Goal: Navigation & Orientation: Find specific page/section

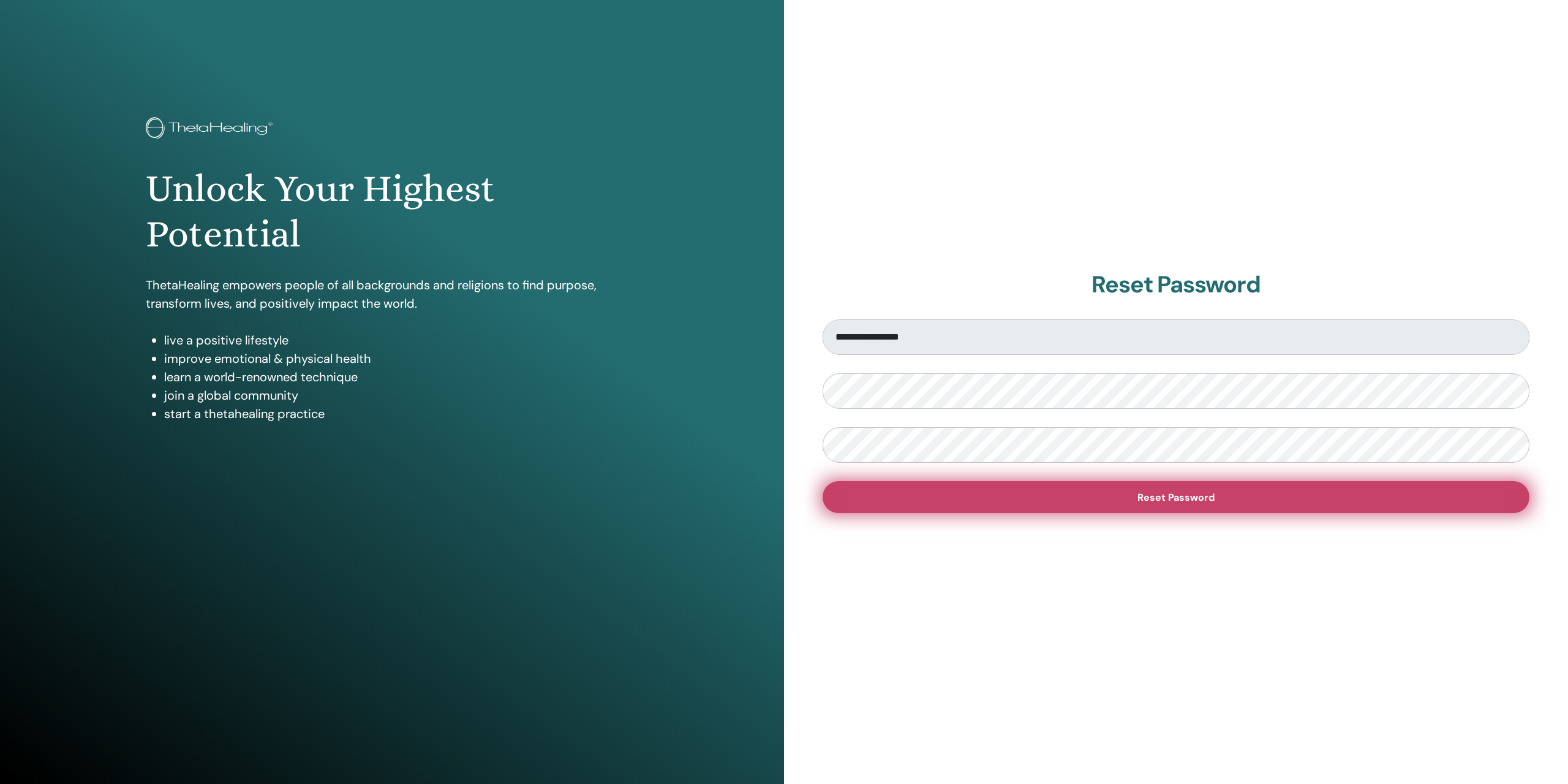
click at [1200, 495] on span "Reset Password" at bounding box center [1176, 497] width 77 height 13
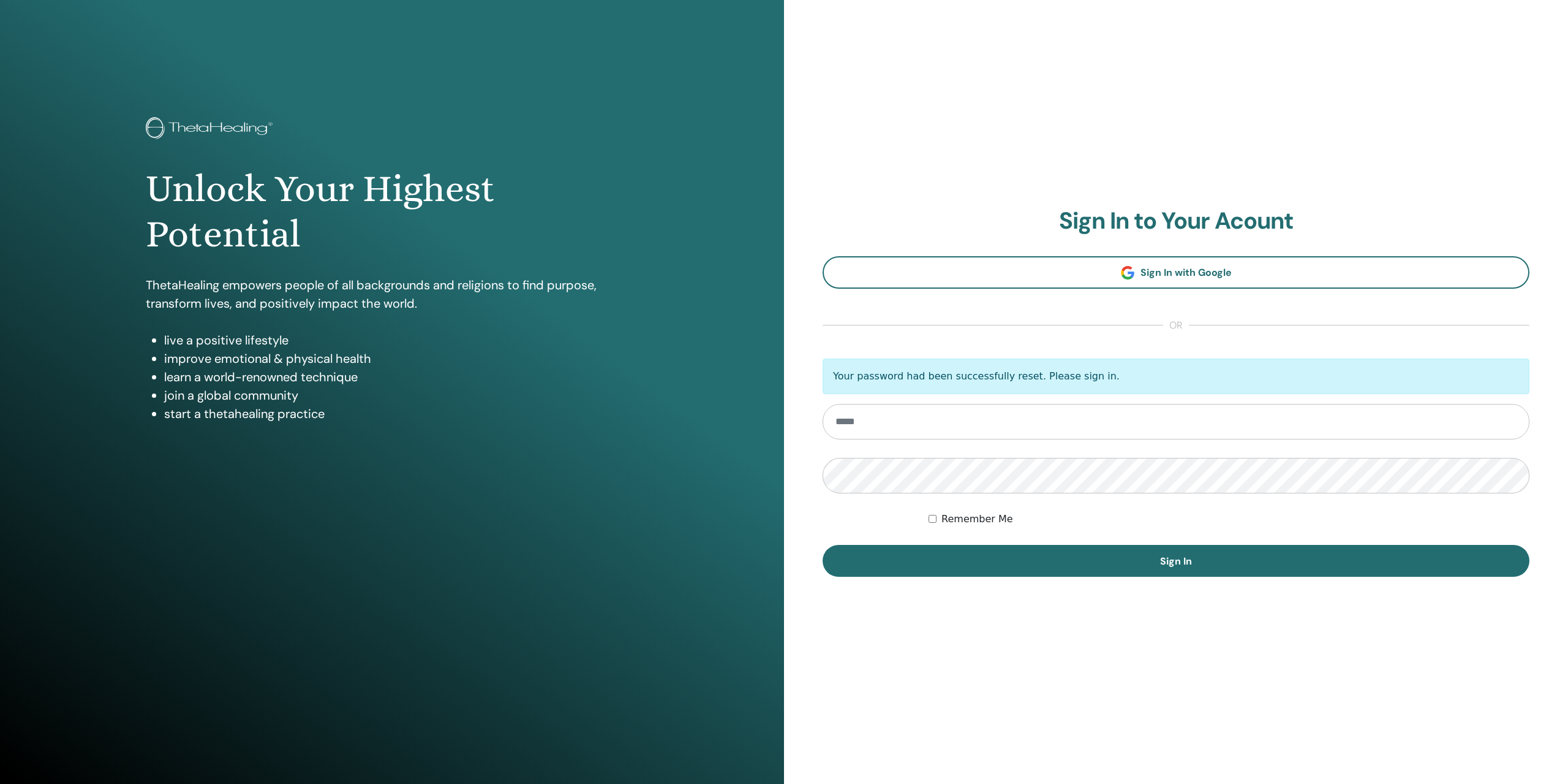
click at [900, 422] on input "email" at bounding box center [1176, 421] width 707 height 35
type input "**********"
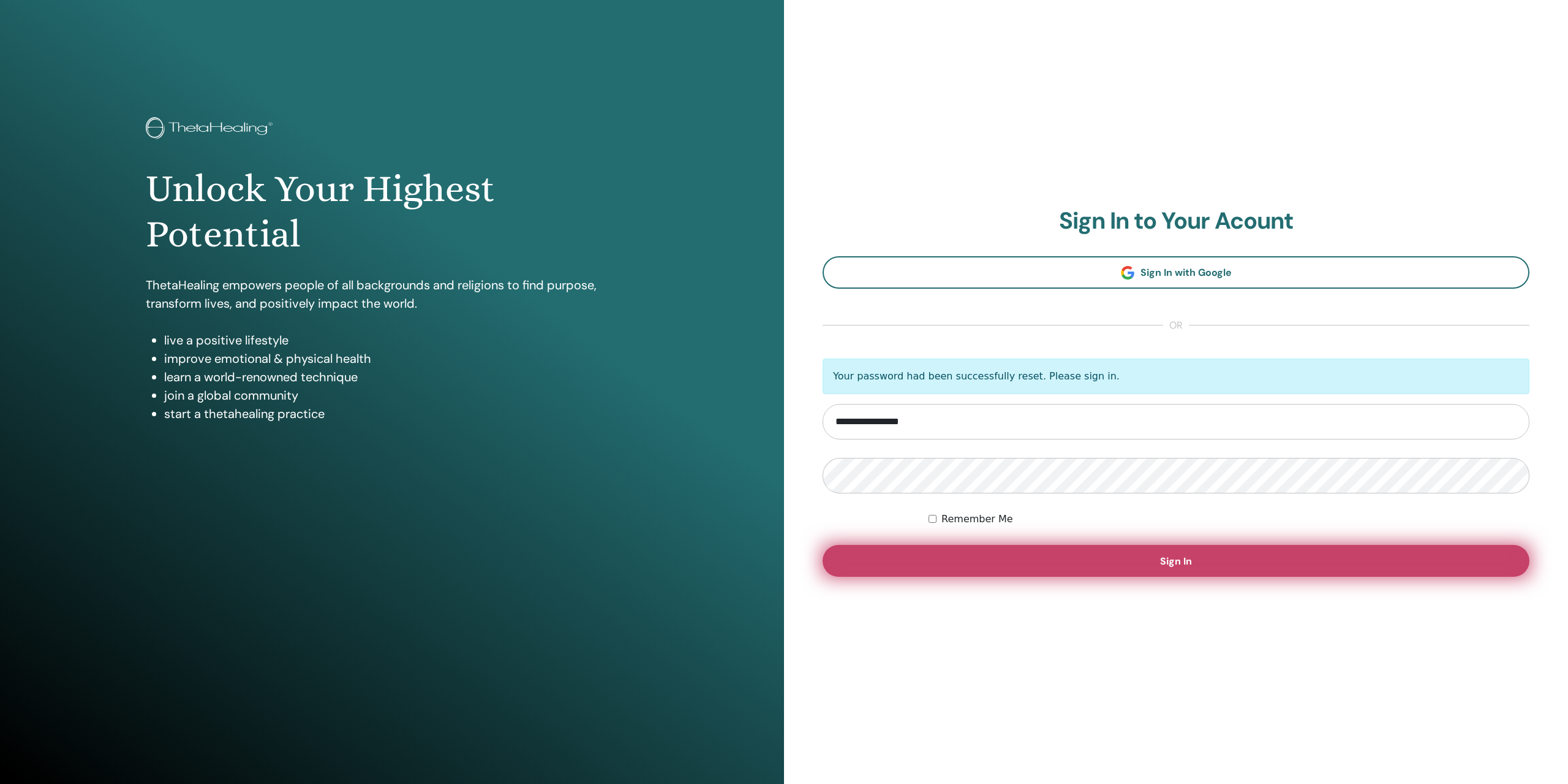
click at [1238, 566] on button "Sign In" at bounding box center [1176, 560] width 707 height 32
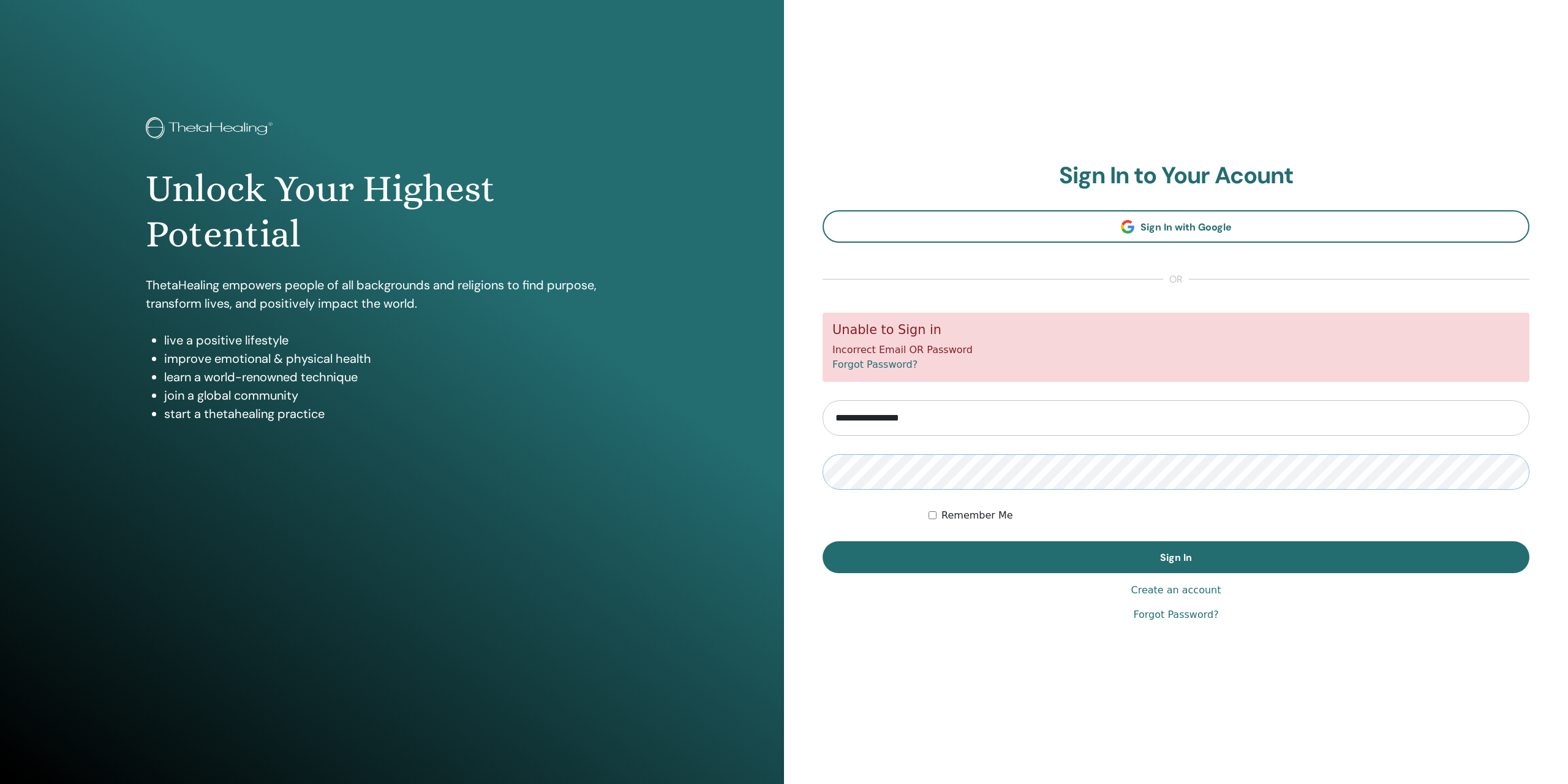
click at [731, 460] on div "Unlock Your Highest Potential ThetaHealing empowers people of all backgrounds a…" at bounding box center [784, 392] width 1568 height 784
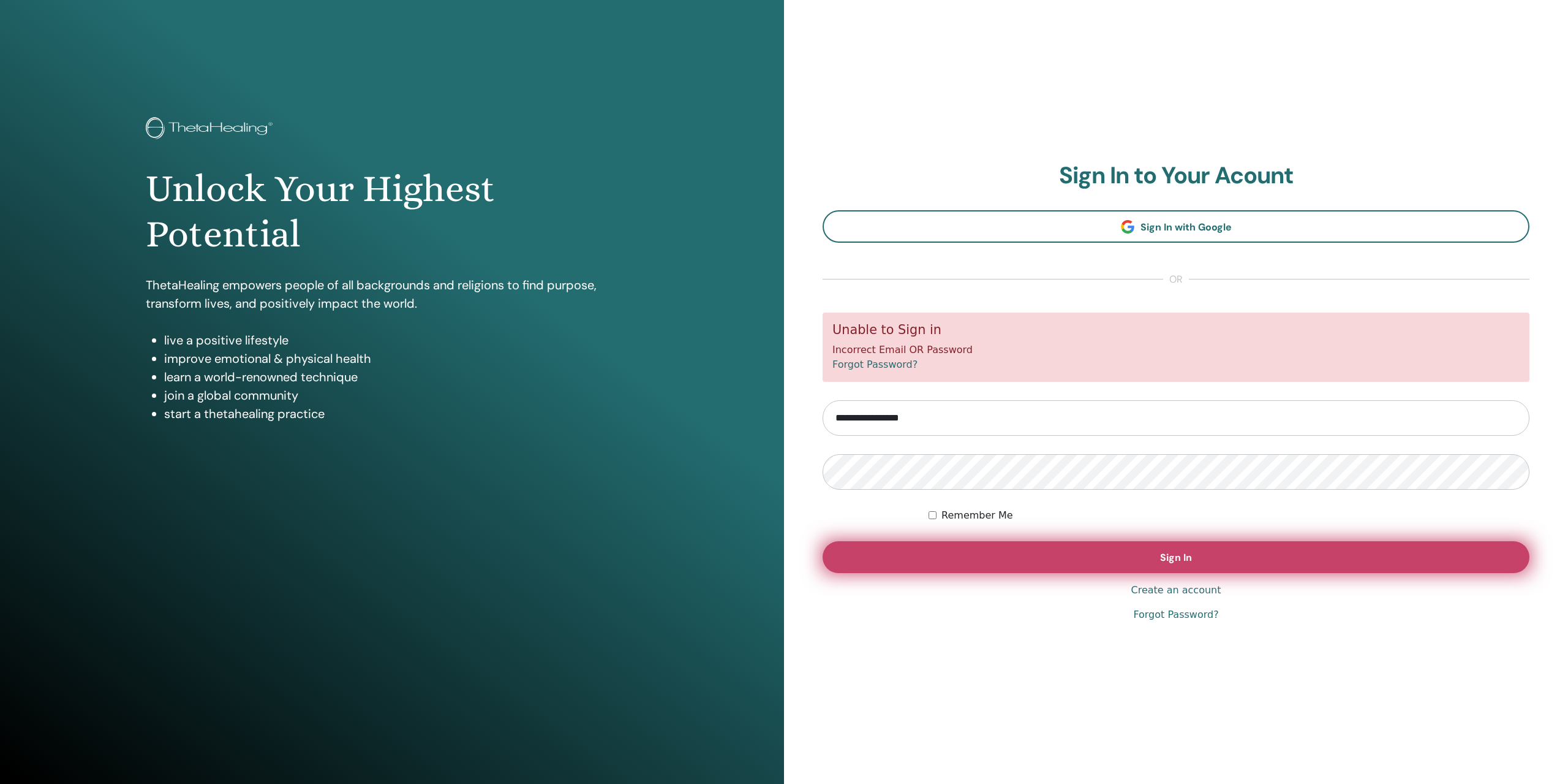
click at [1098, 553] on button "Sign In" at bounding box center [1176, 556] width 707 height 32
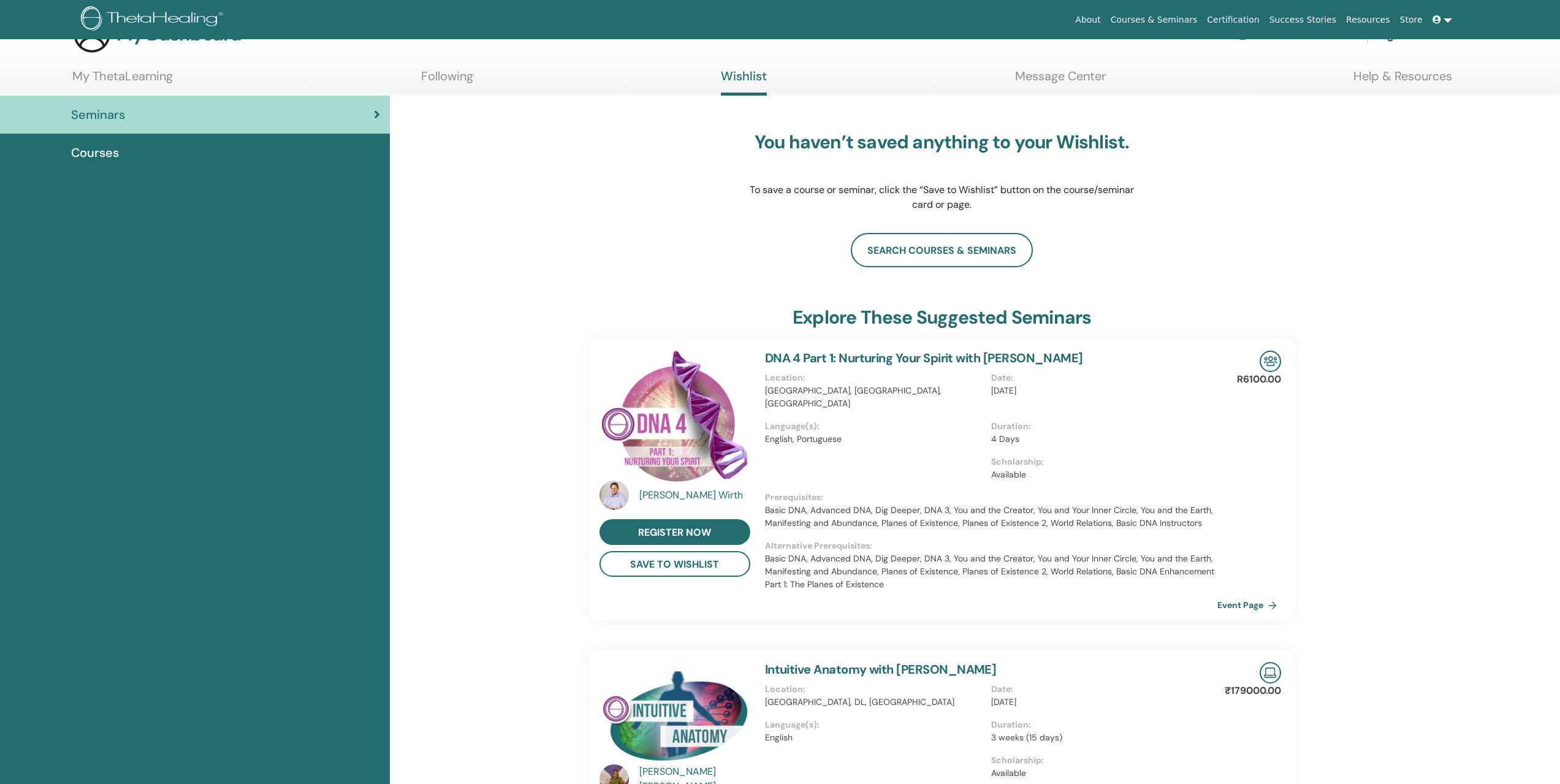
scroll to position [61, 0]
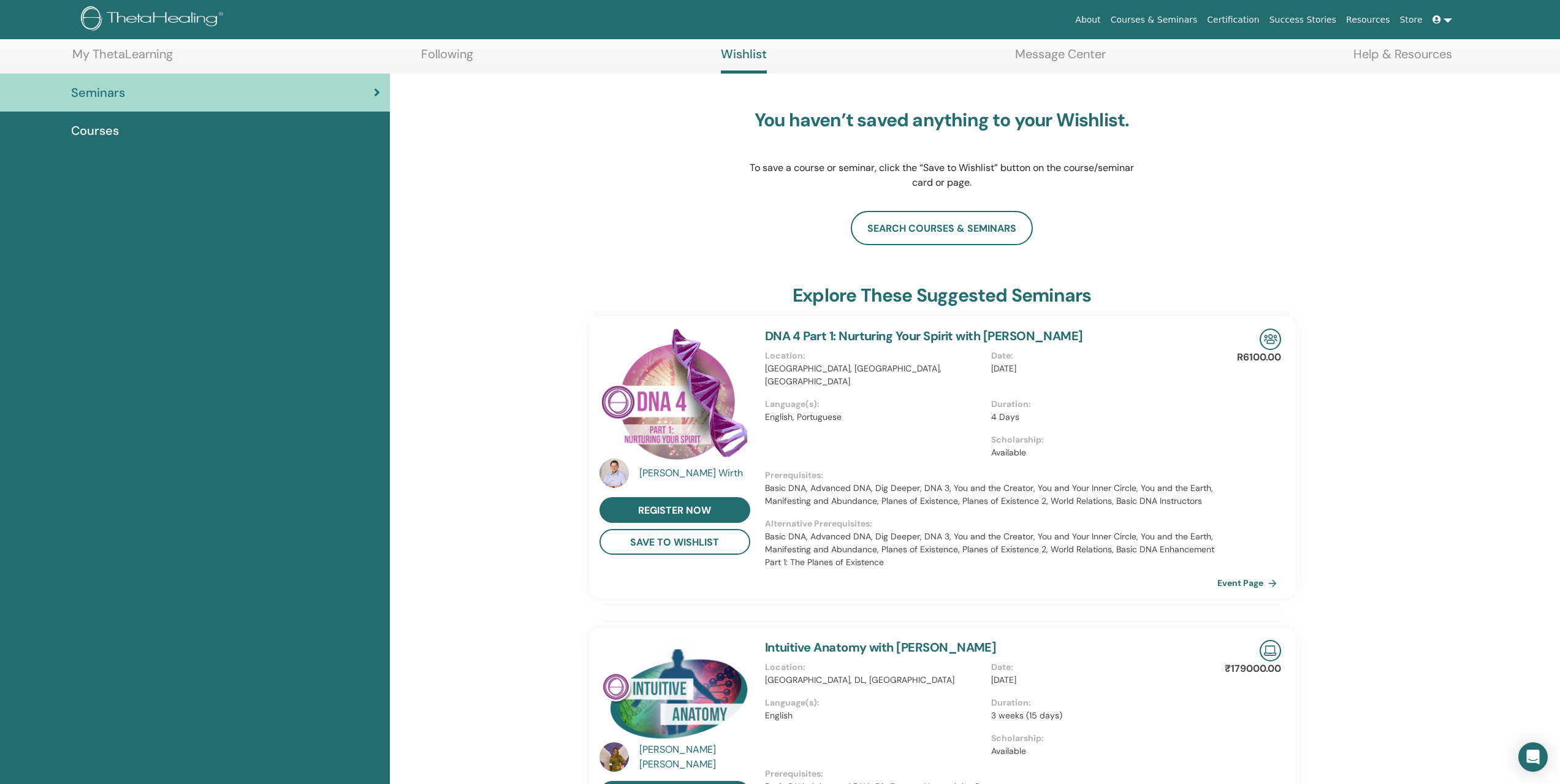
click at [160, 52] on link "My ThetaLearning" at bounding box center [123, 58] width 101 height 24
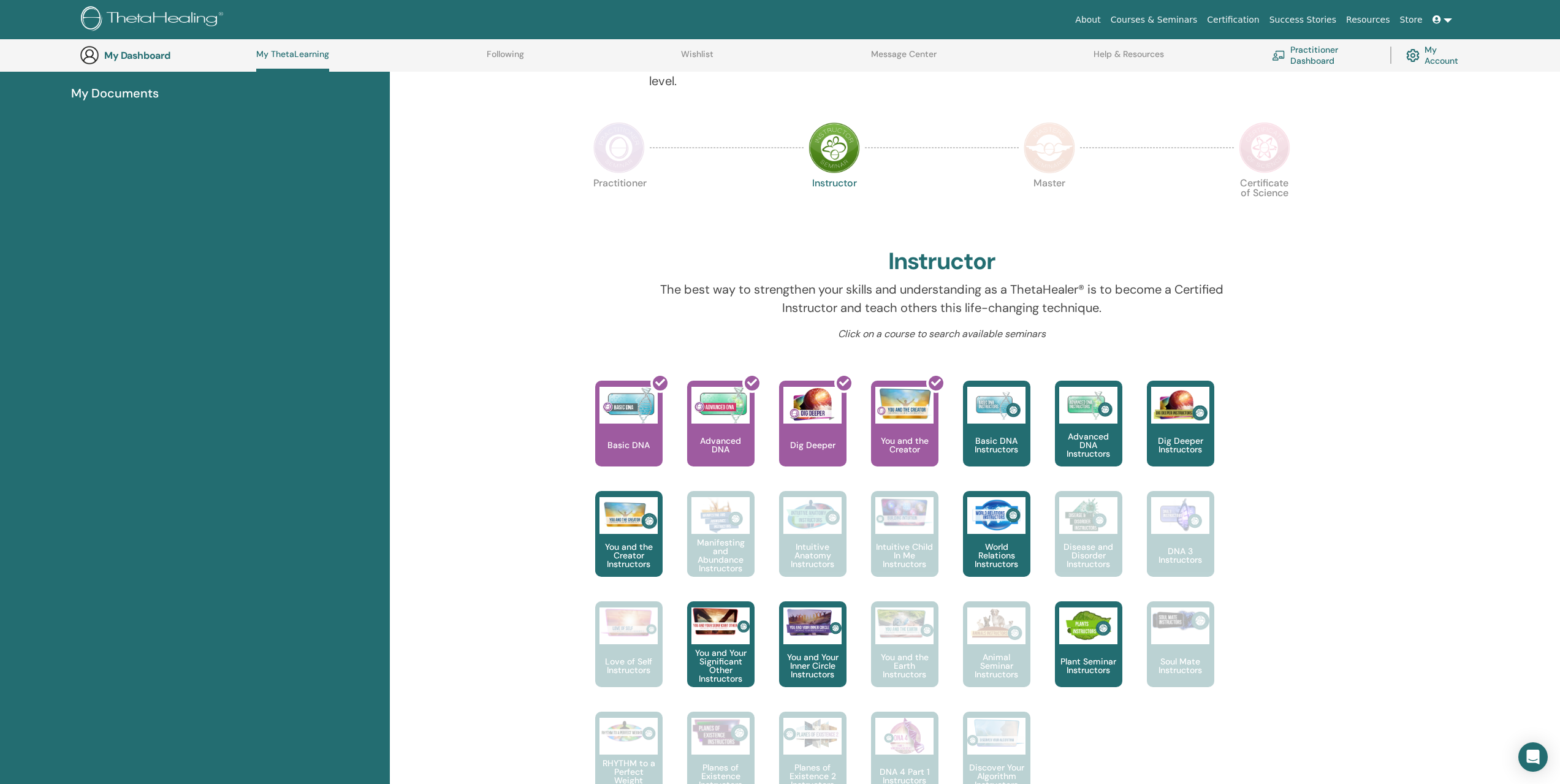
scroll to position [94, 0]
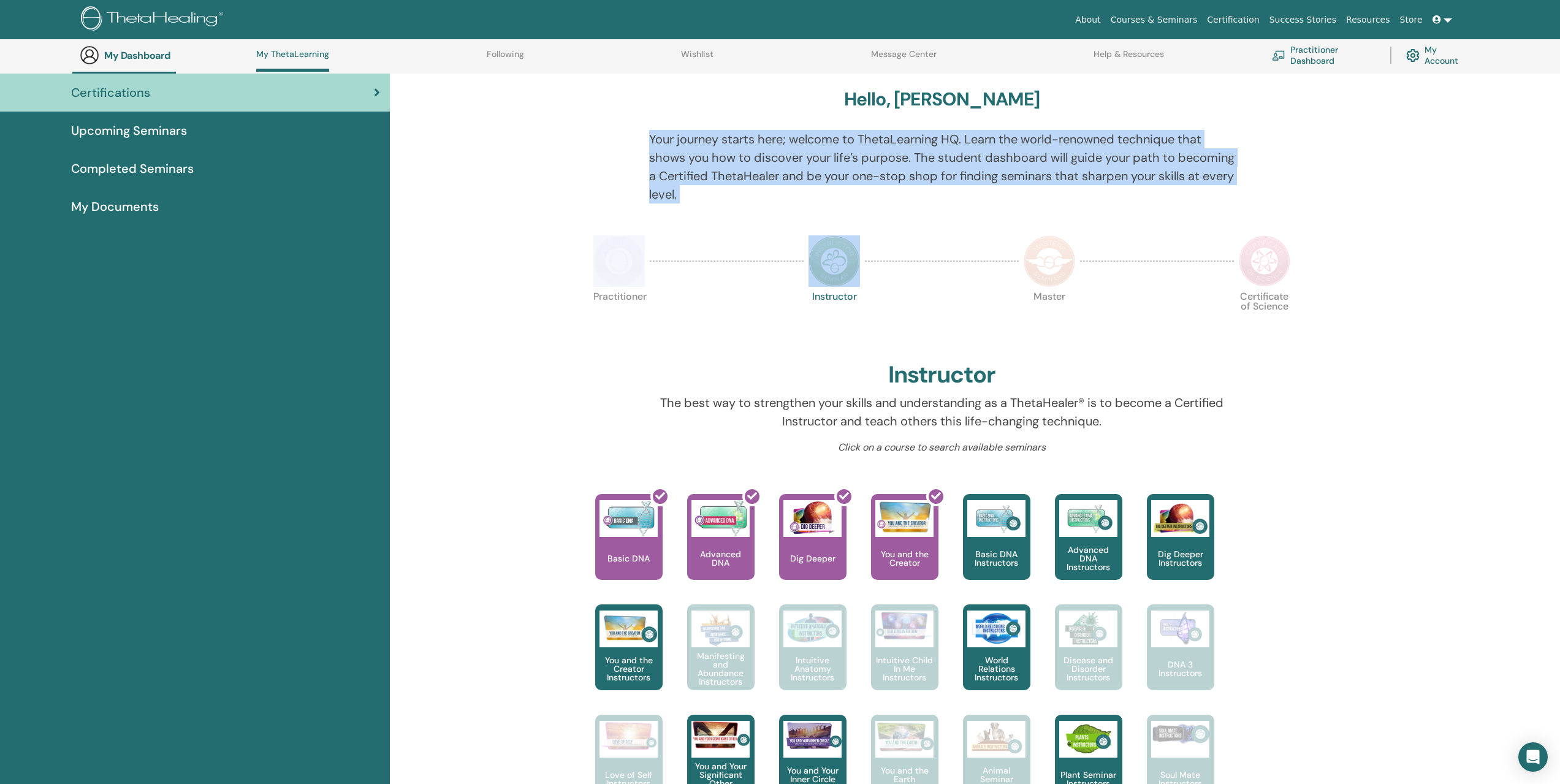
drag, startPoint x: 648, startPoint y: 137, endPoint x: 892, endPoint y: 229, distance: 260.8
click at [892, 229] on div "Hello, CHE WEI Your journey starts here; welcome to ThetaLearning HQ. Learn the…" at bounding box center [942, 692] width 736 height 1235
copy div "Your journey starts here; welcome to ThetaLearning HQ. Learn the world-renowned…"
click at [1403, 162] on div "Hello, CHE WEI Your journey starts here; welcome to ThetaLearning HQ. Learn the…" at bounding box center [974, 759] width 1170 height 1370
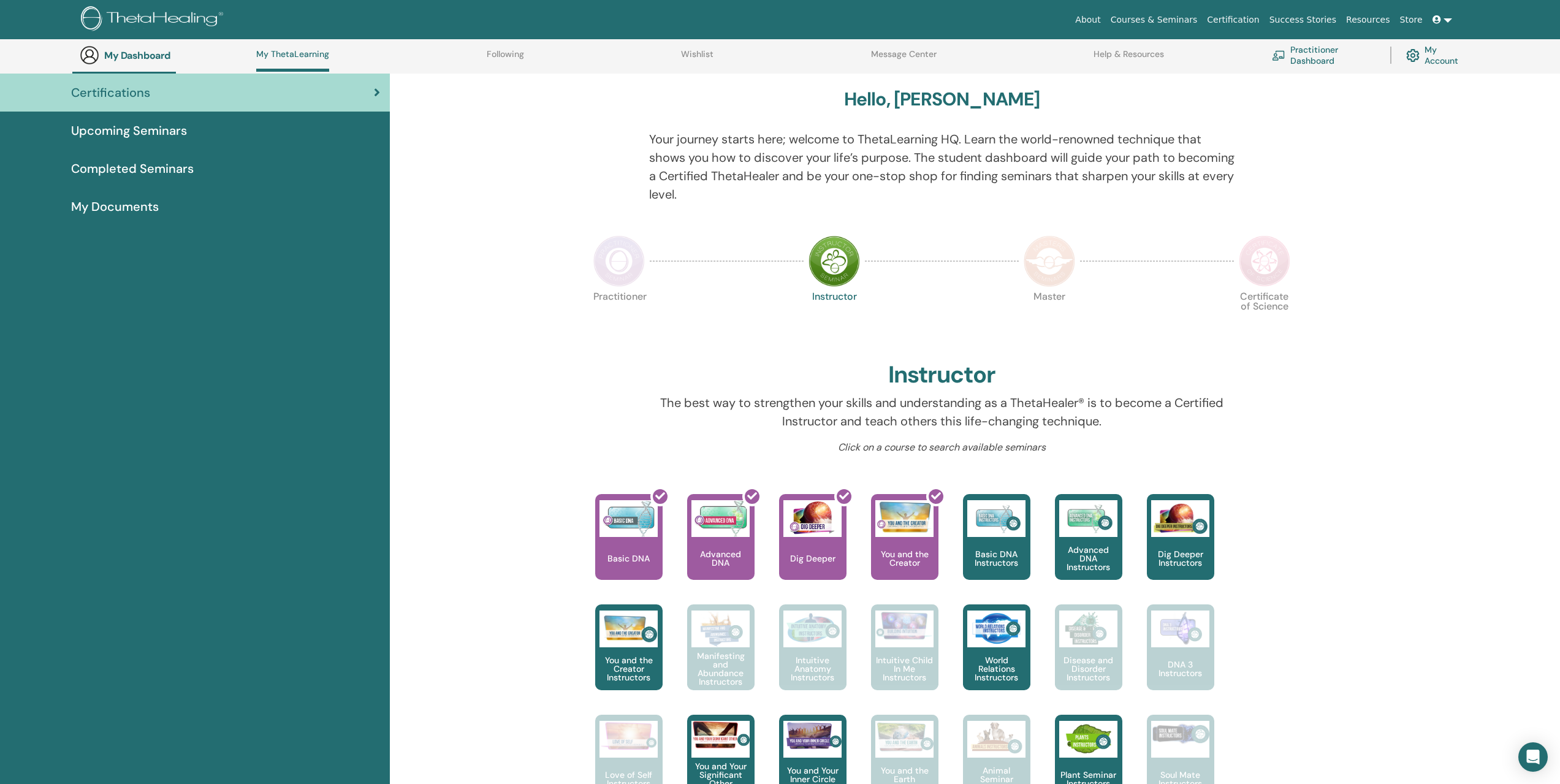
click at [906, 54] on link "Message Center" at bounding box center [903, 58] width 66 height 20
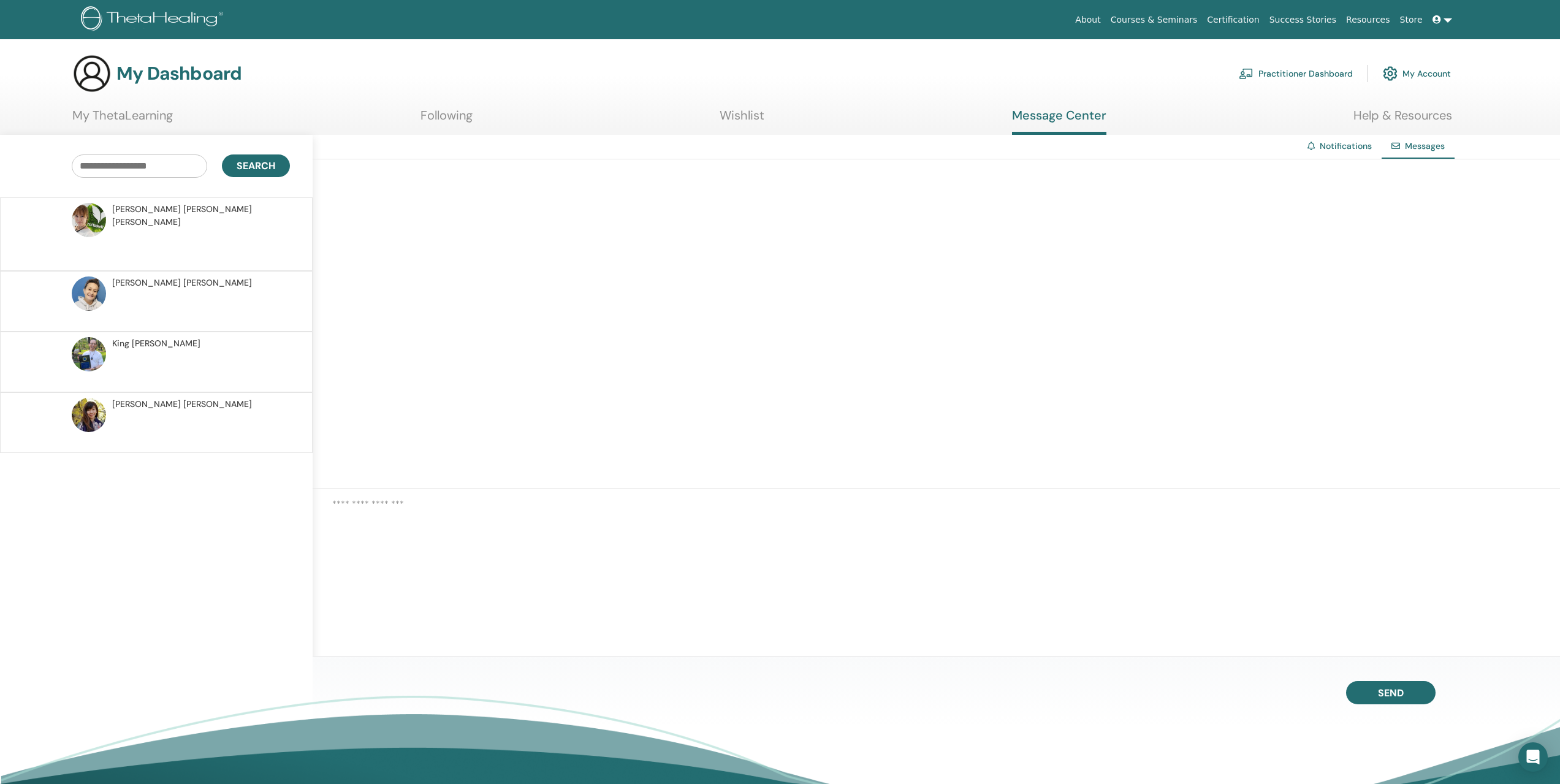
click at [447, 119] on link "Following" at bounding box center [447, 120] width 52 height 24
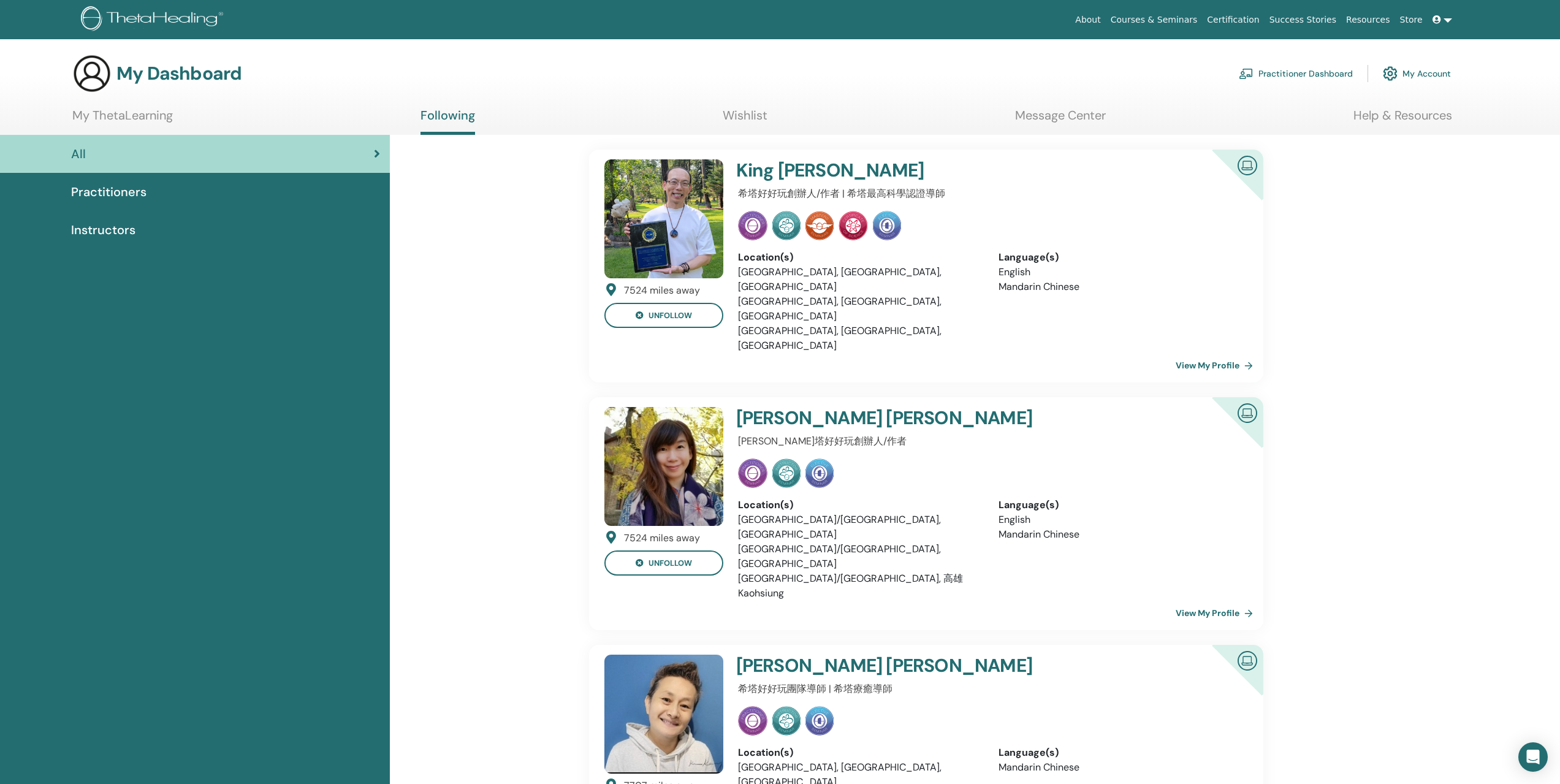
click at [763, 113] on link "Wishlist" at bounding box center [745, 120] width 45 height 24
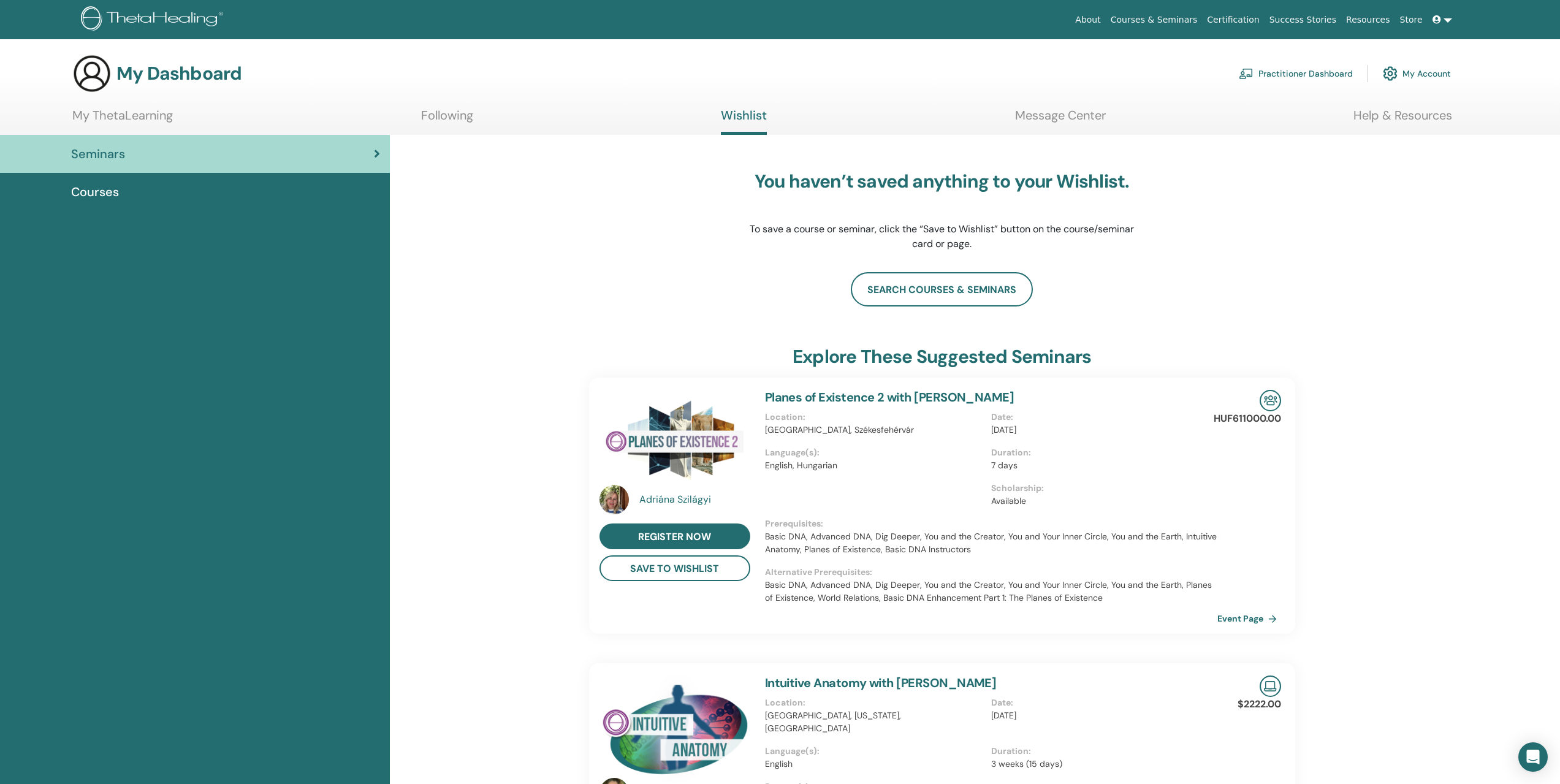
click at [105, 200] on span "Courses" at bounding box center [95, 191] width 48 height 18
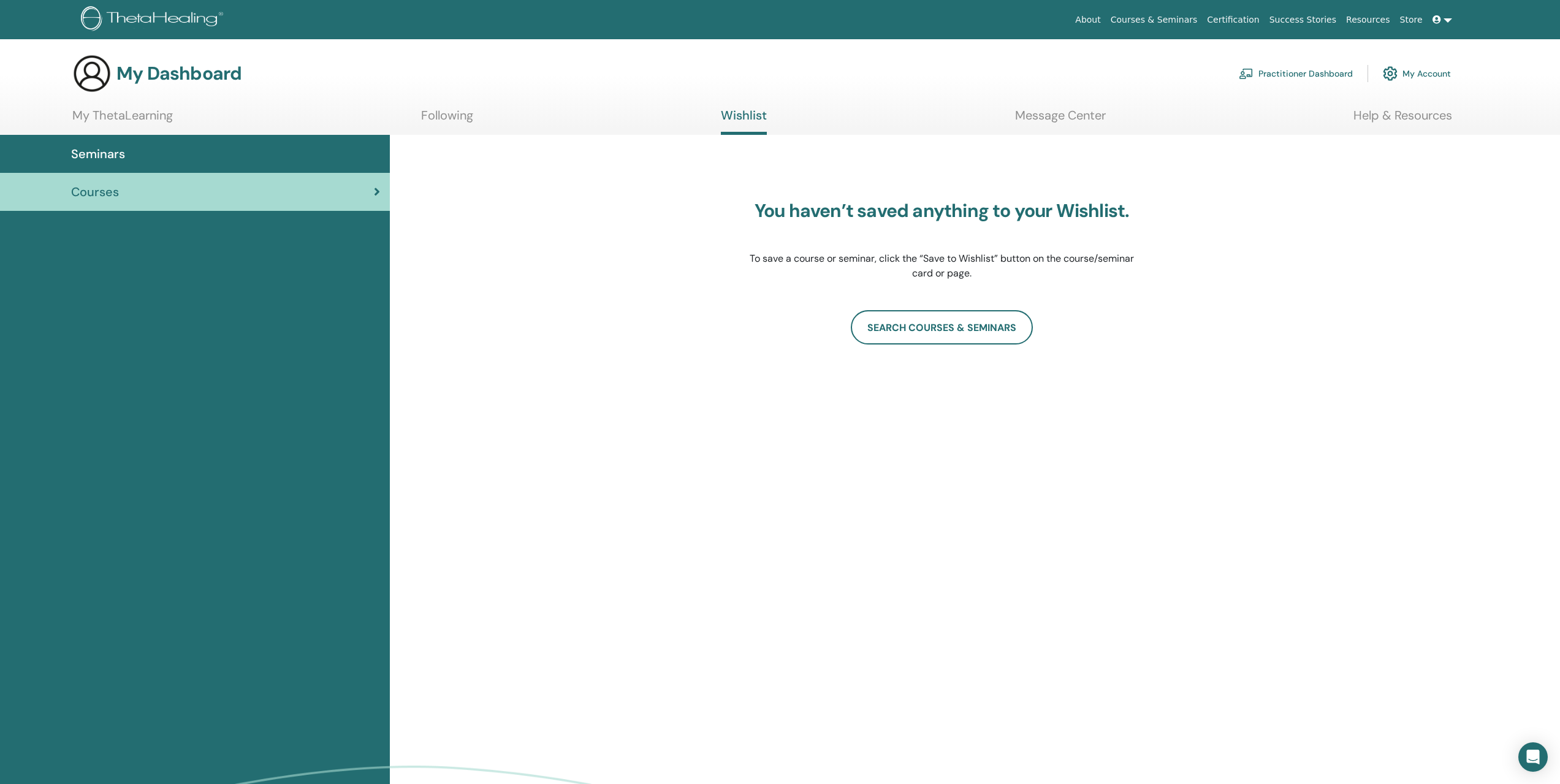
click at [116, 113] on link "My ThetaLearning" at bounding box center [123, 120] width 101 height 24
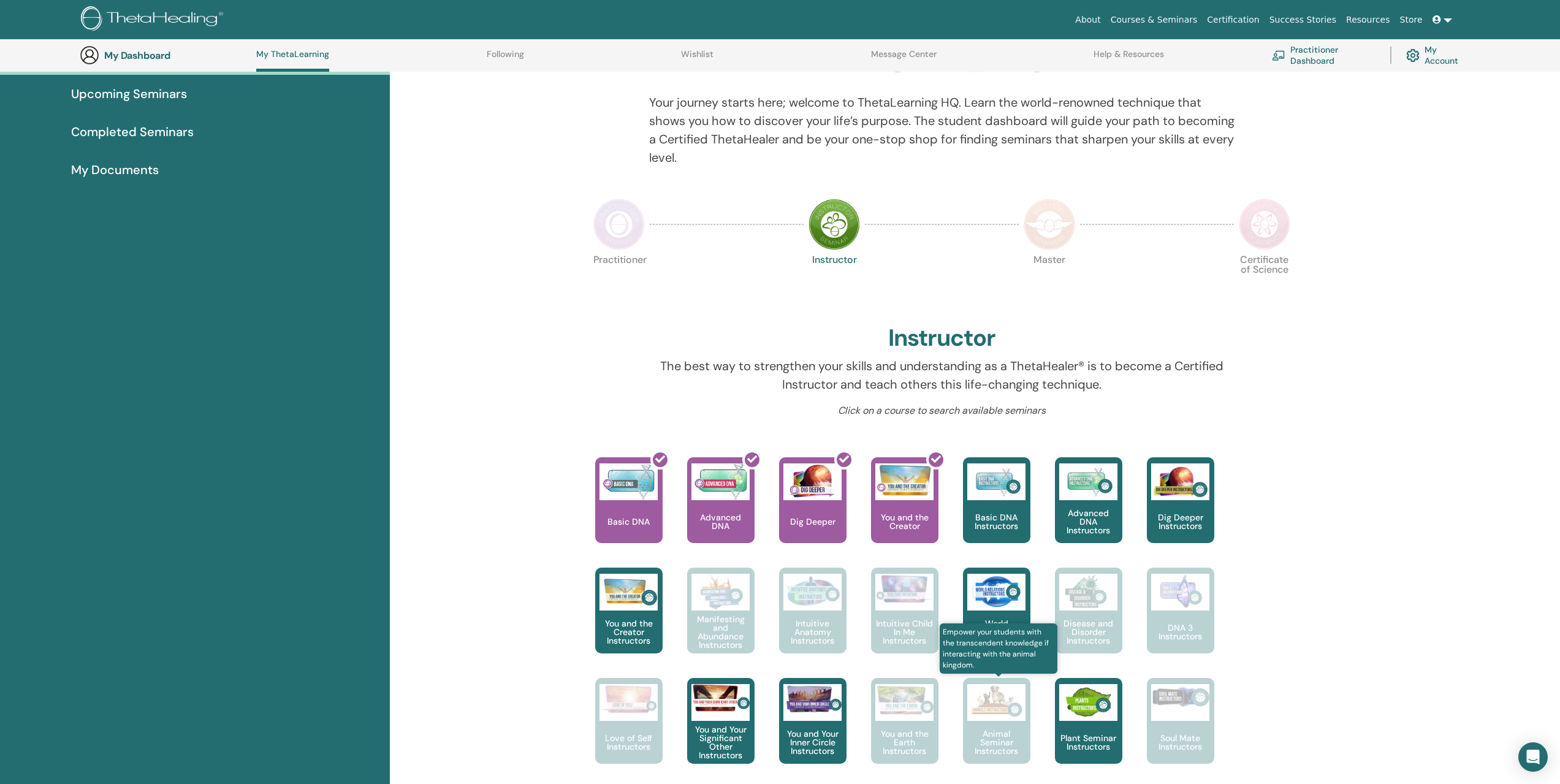
scroll to position [339, 0]
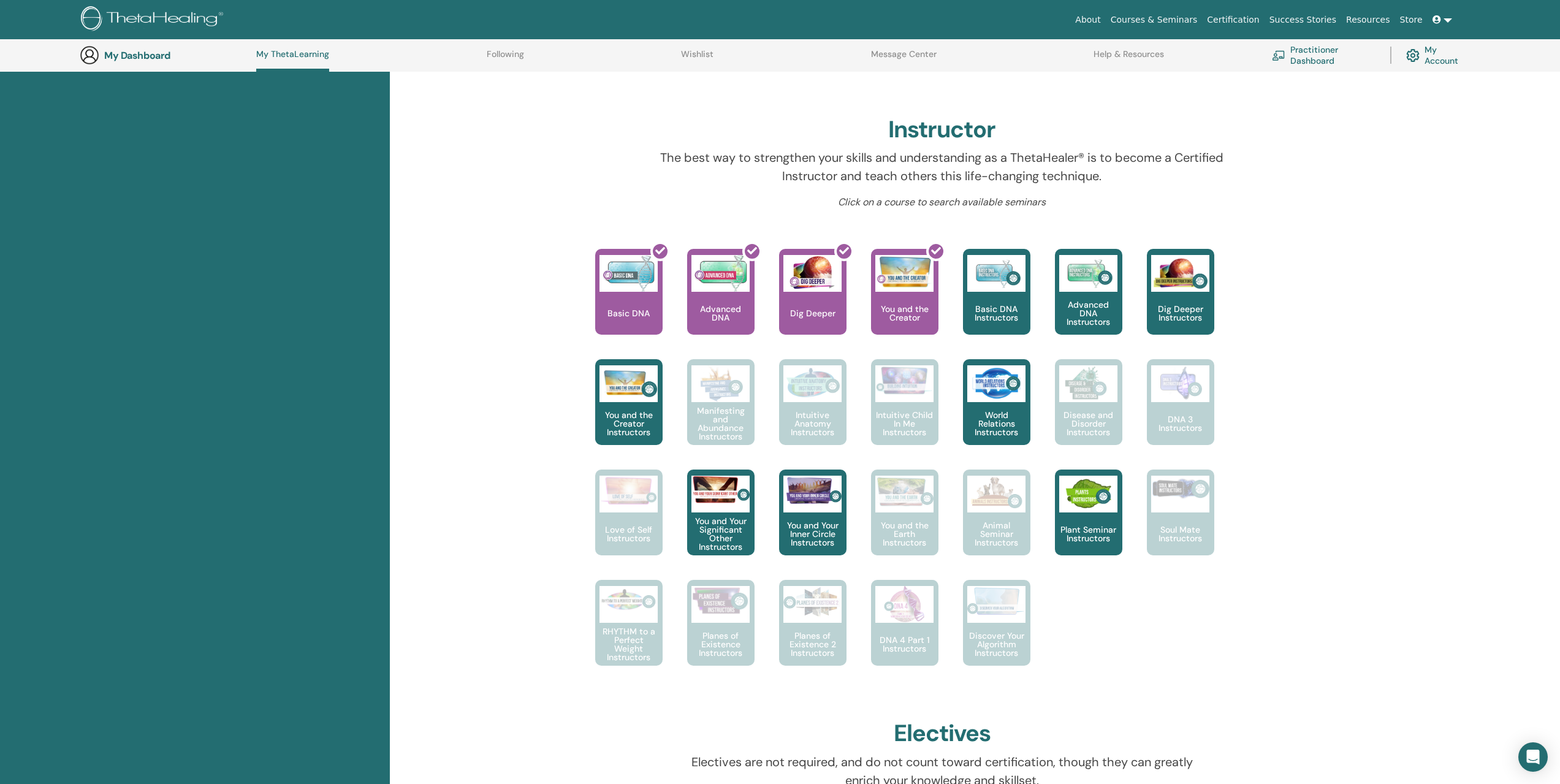
click at [1427, 52] on link "My Account" at bounding box center [1437, 55] width 62 height 27
